Goal: Task Accomplishment & Management: Use online tool/utility

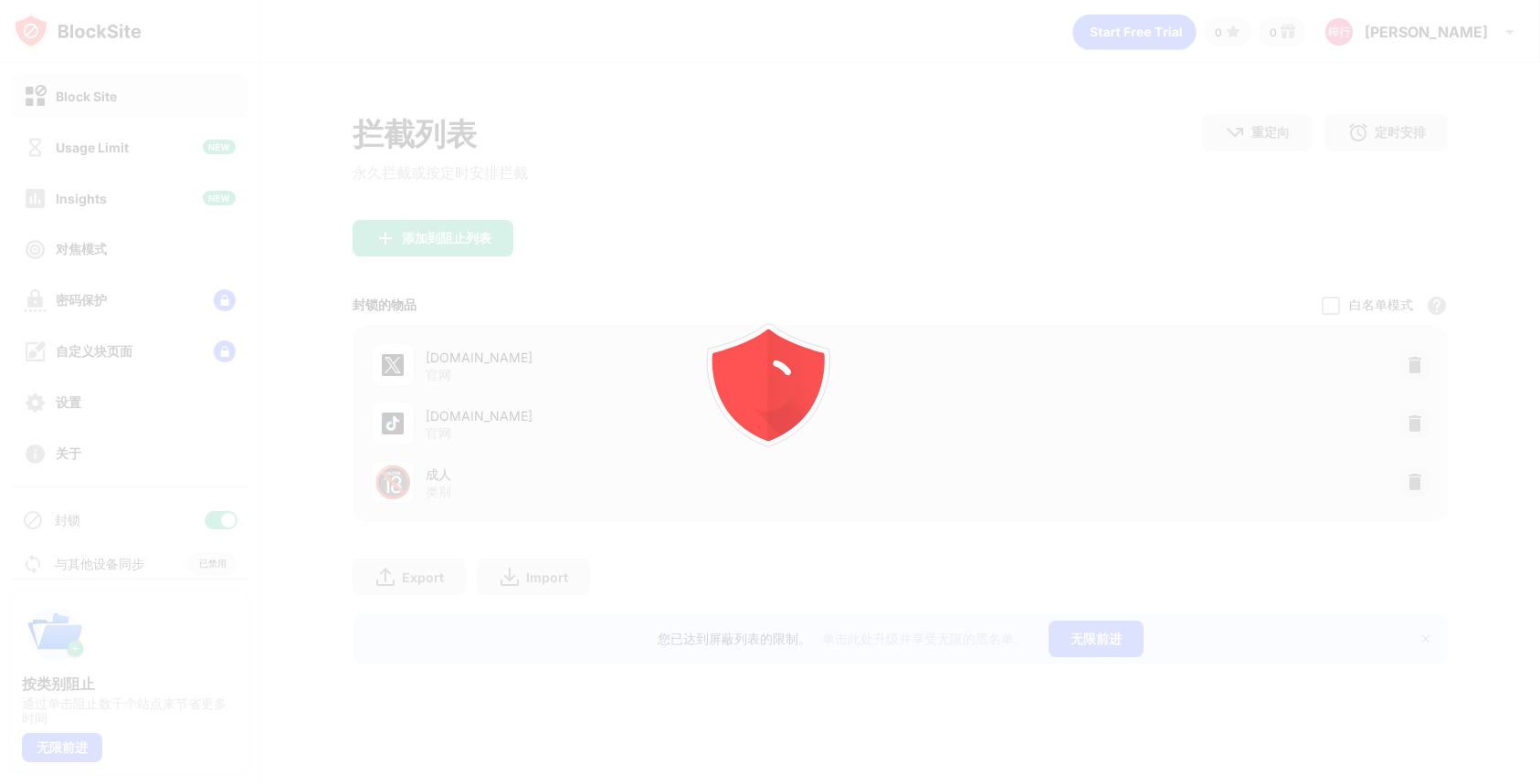
click at [1426, 477] on div at bounding box center [770, 392] width 1540 height 784
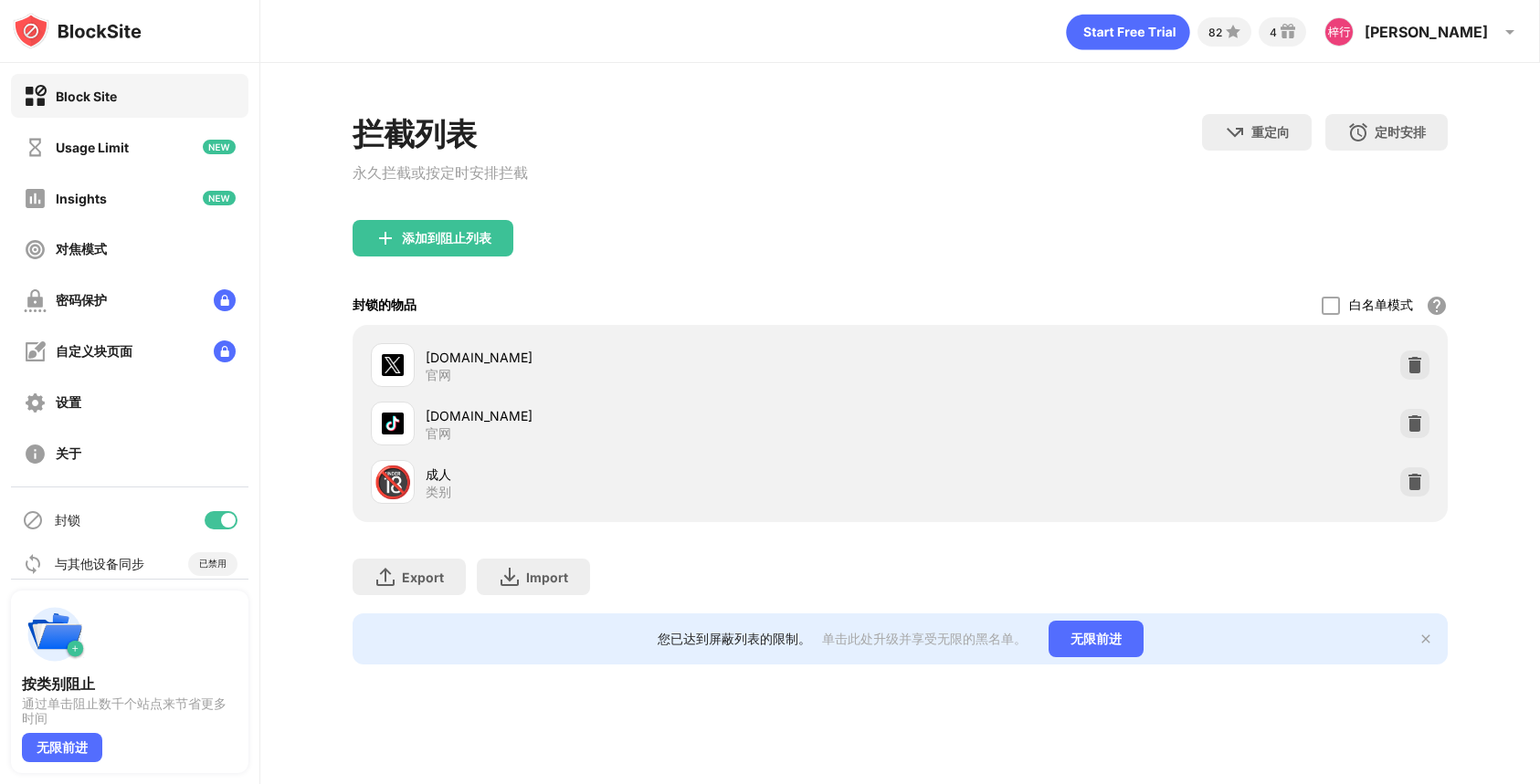
click at [1426, 477] on div at bounding box center [1415, 482] width 30 height 30
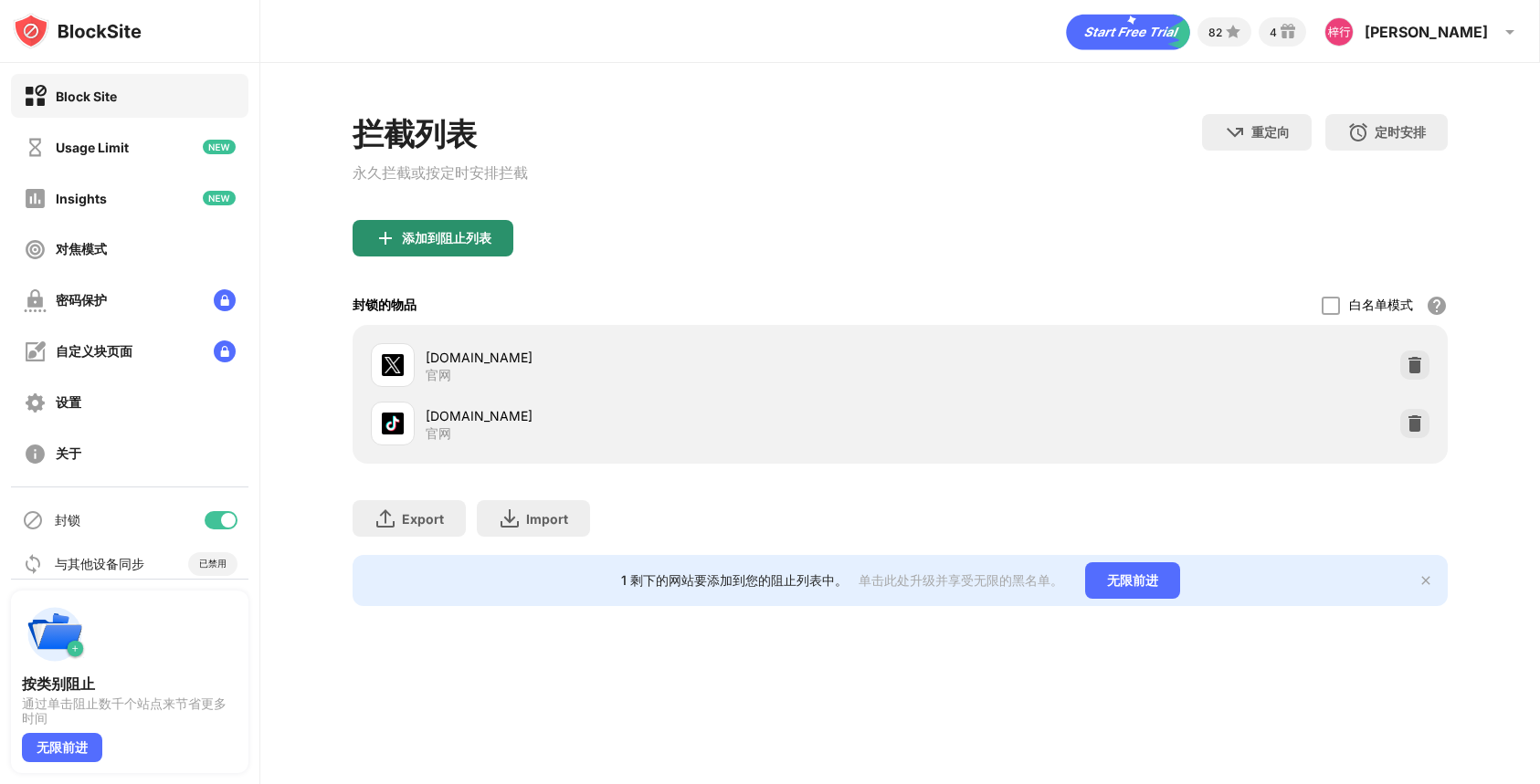
click at [504, 240] on div "添加到阻止列表" at bounding box center [432, 238] width 161 height 36
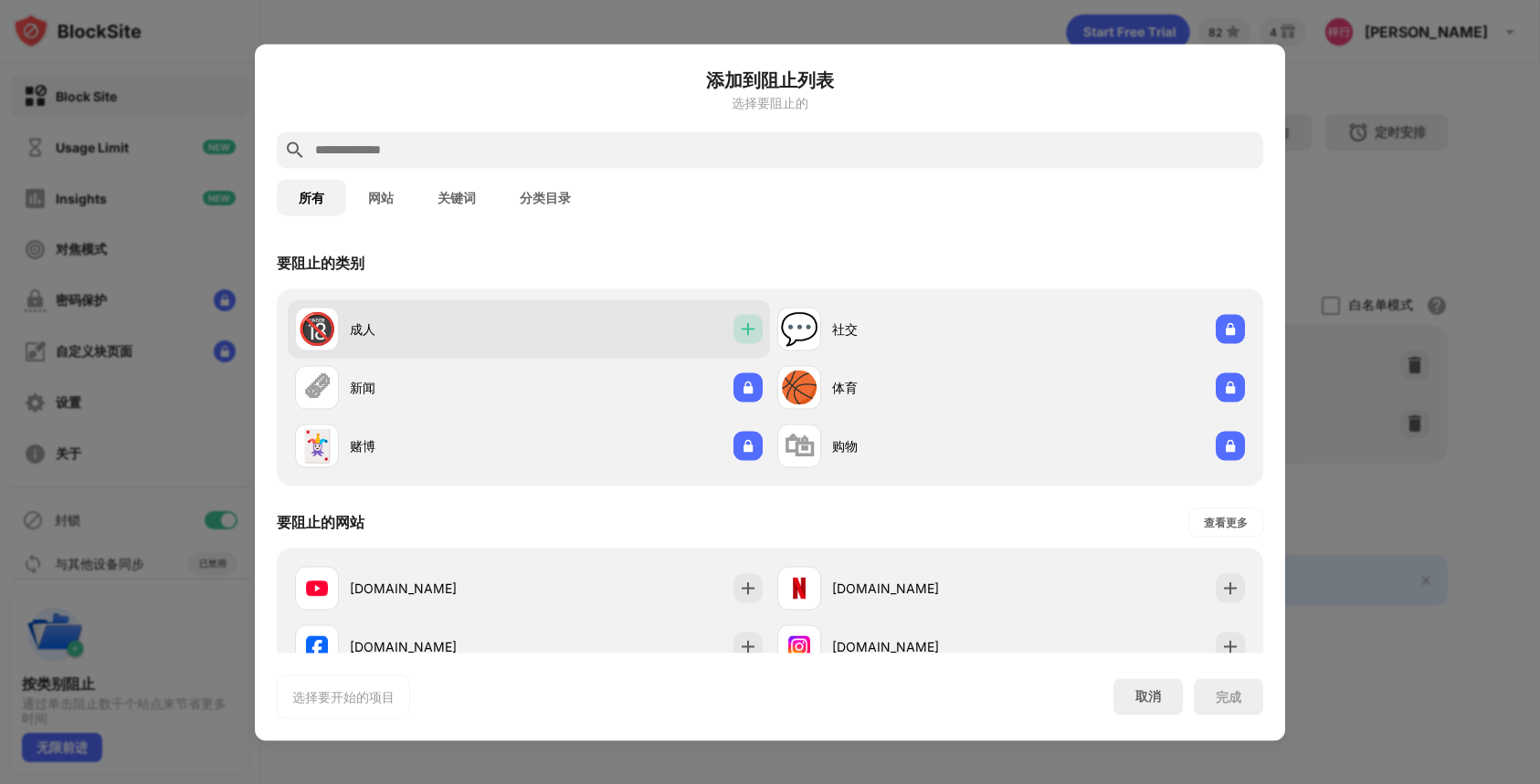
click at [743, 334] on img at bounding box center [748, 328] width 19 height 19
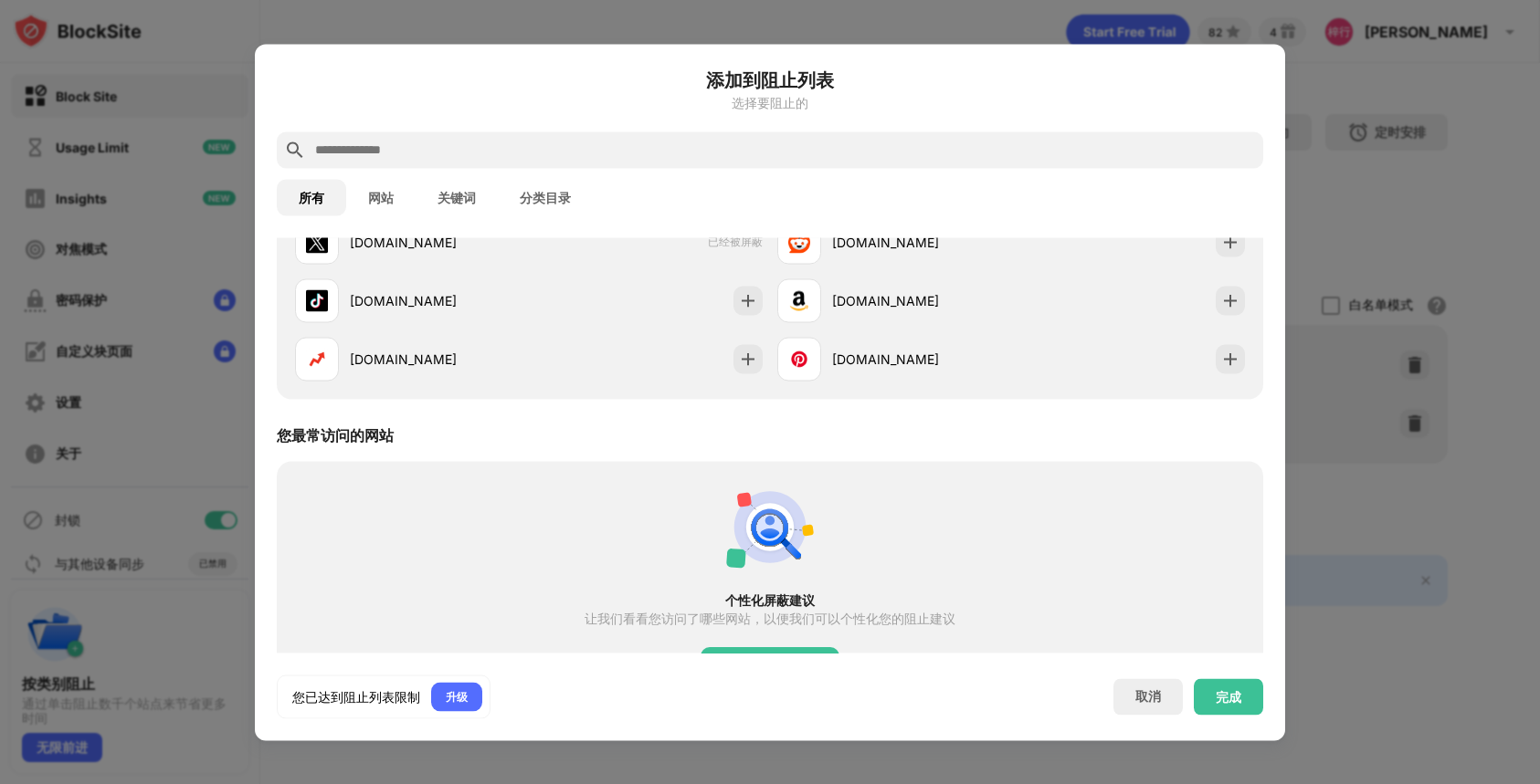
scroll to position [508, 0]
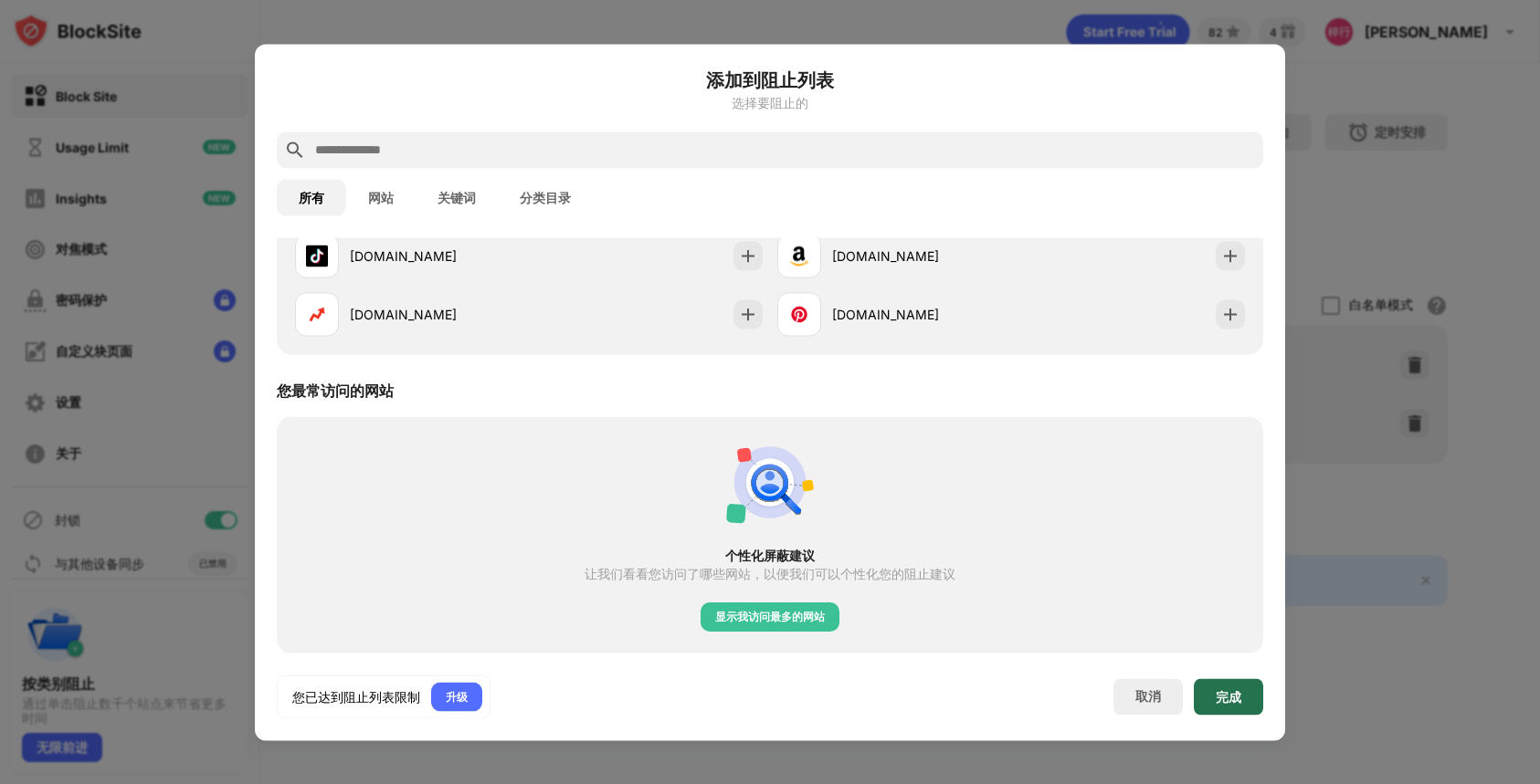
click at [1227, 700] on div "完成" at bounding box center [1228, 696] width 26 height 15
